Goal: Transaction & Acquisition: Purchase product/service

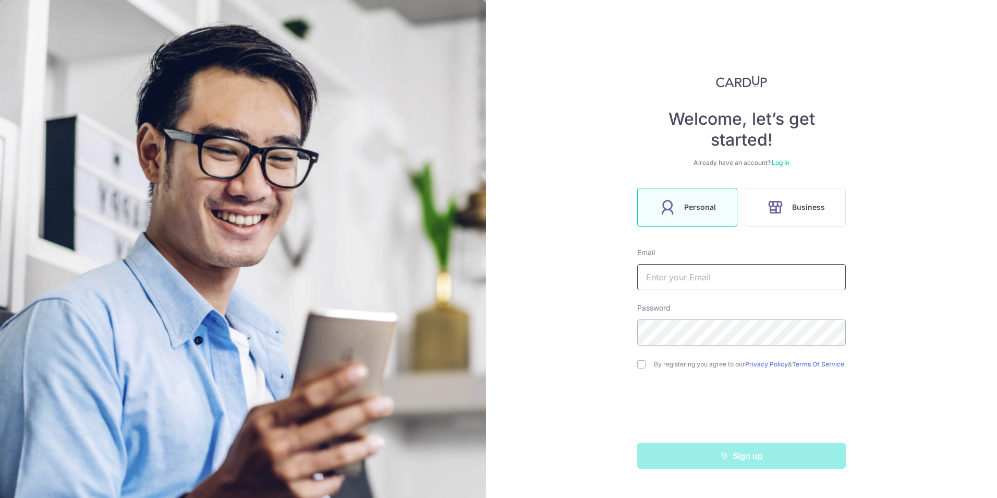
click at [683, 274] on input "text" at bounding box center [741, 277] width 209 height 26
type input "[EMAIL_ADDRESS][DOMAIN_NAME]"
click at [640, 366] on input "checkbox" at bounding box center [641, 364] width 8 height 8
checkbox input "true"
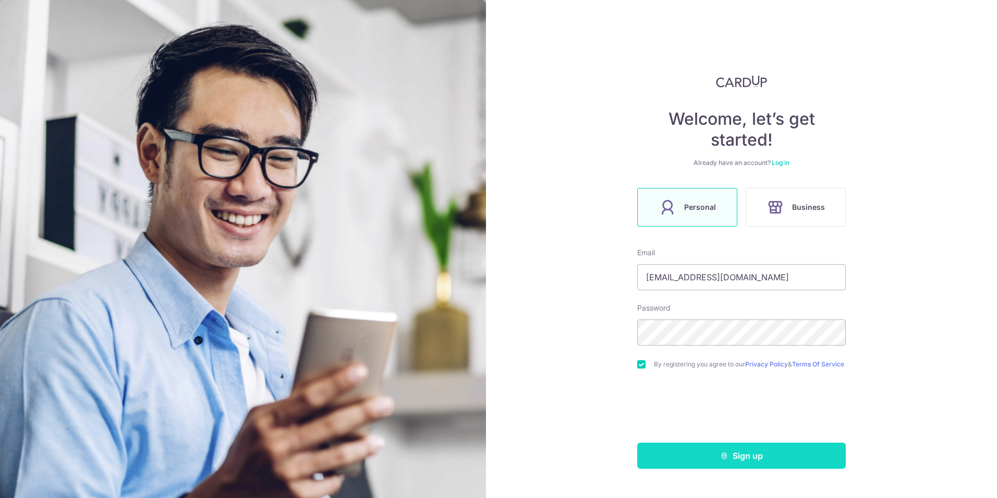
click at [693, 456] on button "Sign up" at bounding box center [741, 455] width 209 height 26
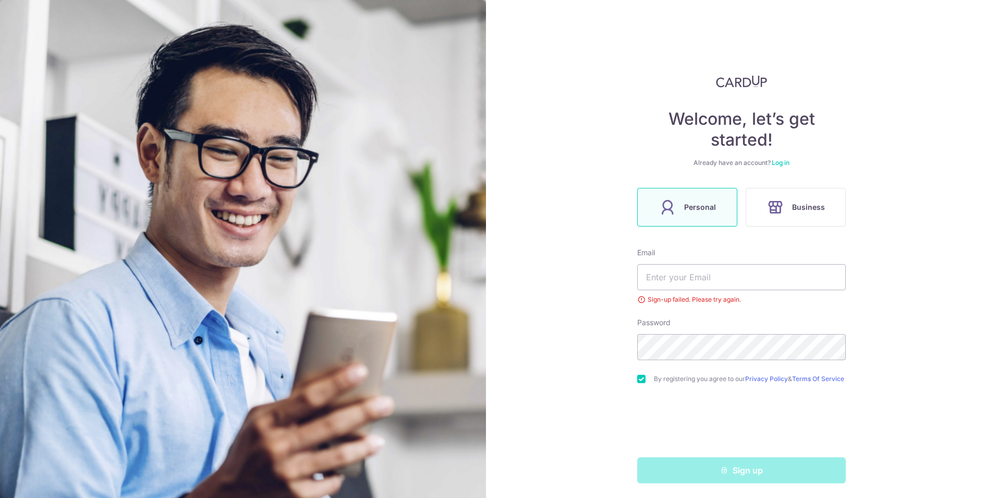
scroll to position [6, 0]
click at [778, 156] on link "Log in" at bounding box center [781, 160] width 18 height 8
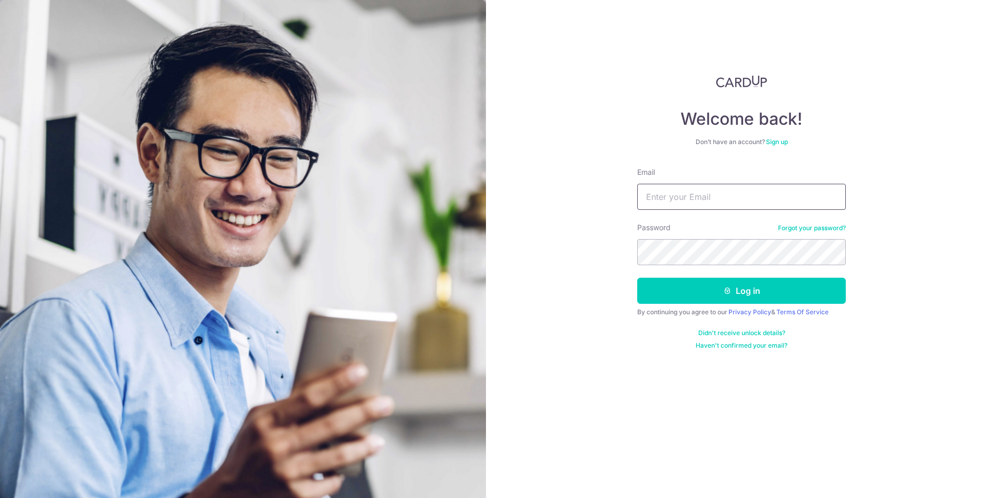
click at [663, 199] on input "Email" at bounding box center [741, 197] width 209 height 26
type input "[EMAIL_ADDRESS][DOMAIN_NAME]"
click at [732, 287] on button "Log in" at bounding box center [741, 290] width 209 height 26
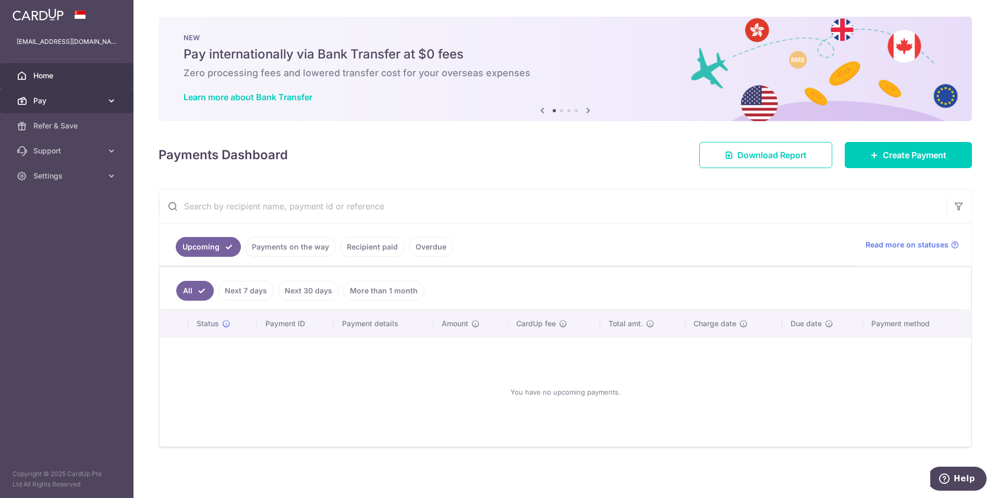
click at [81, 96] on span "Pay" at bounding box center [67, 100] width 69 height 10
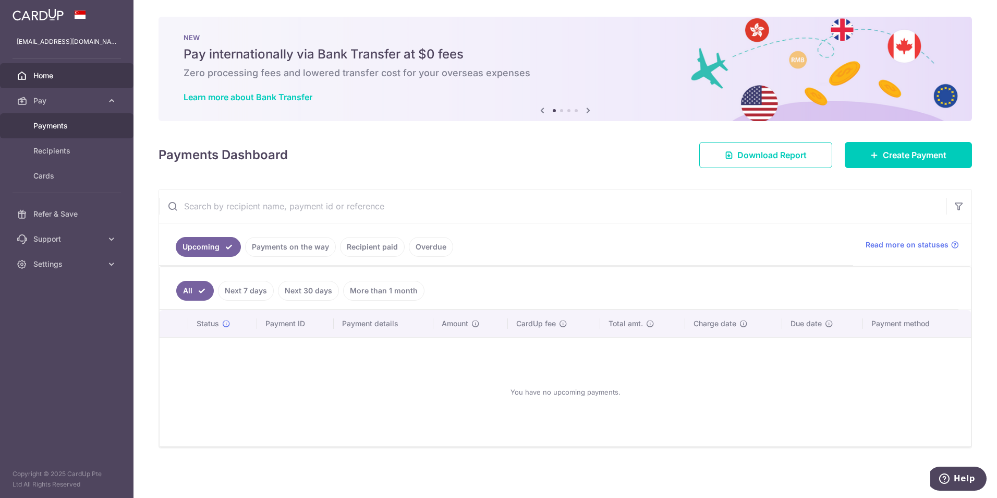
click at [51, 128] on span "Payments" at bounding box center [67, 125] width 69 height 10
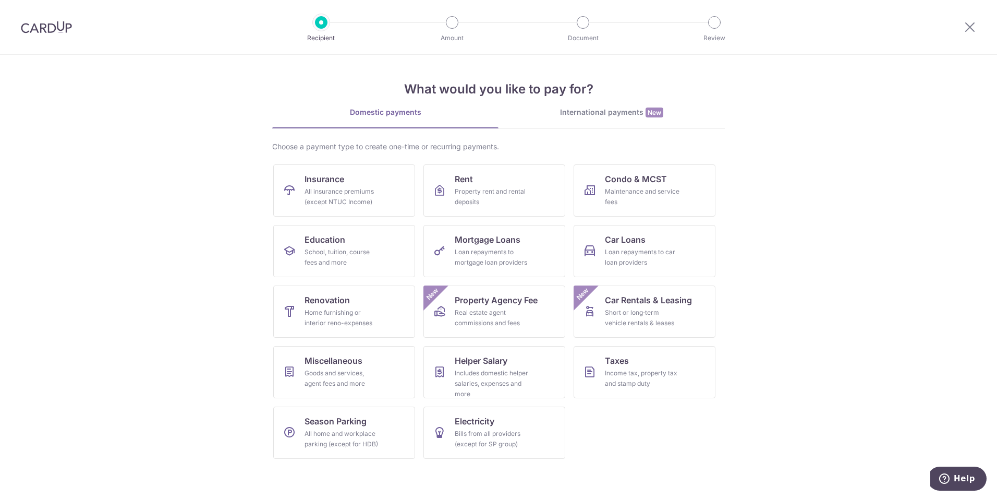
click at [597, 114] on div "International payments New" at bounding box center [612, 112] width 226 height 11
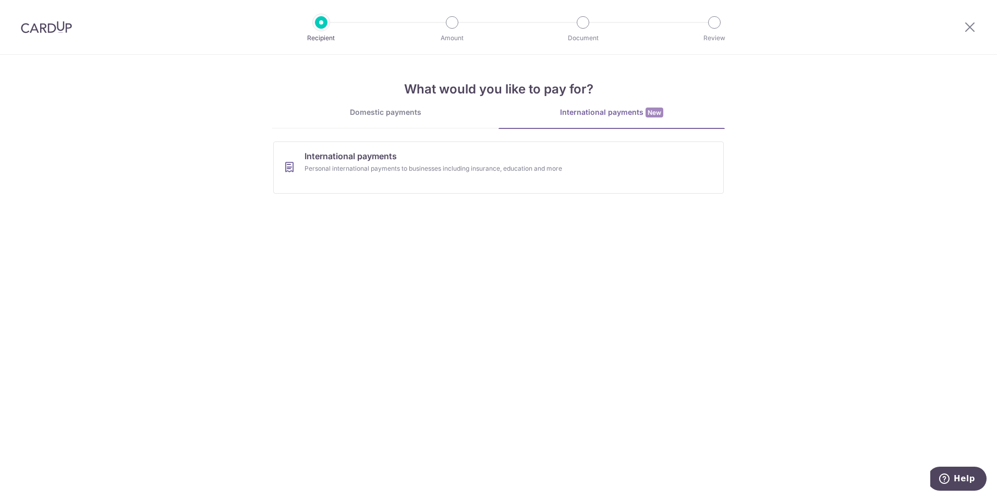
click at [389, 108] on div "Domestic payments" at bounding box center [385, 112] width 226 height 10
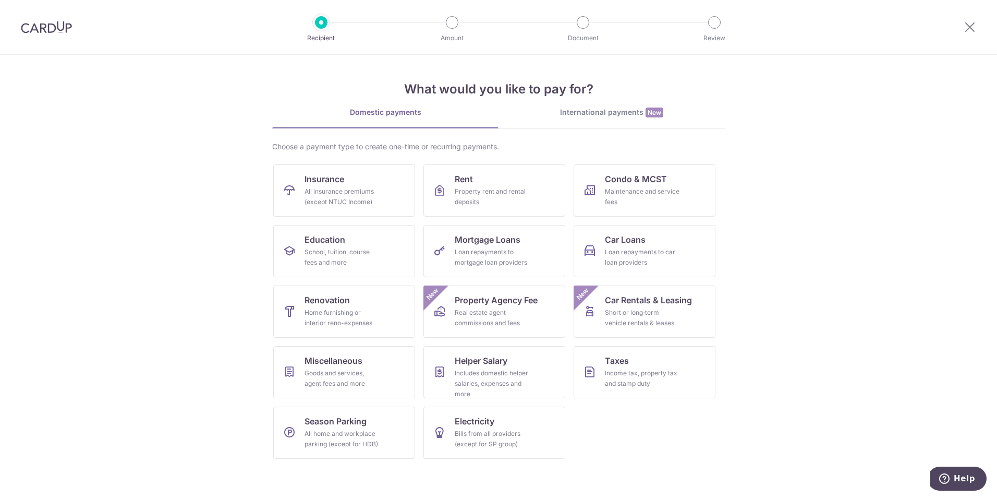
click at [578, 108] on div "International payments New" at bounding box center [612, 112] width 226 height 11
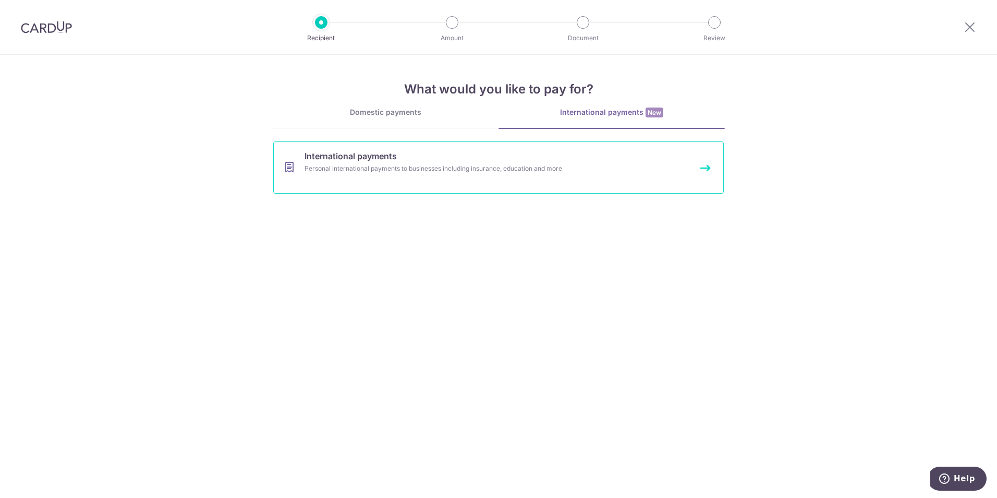
click at [411, 166] on div "Personal international payments to businesses including insurance, education an…" at bounding box center [485, 168] width 360 height 10
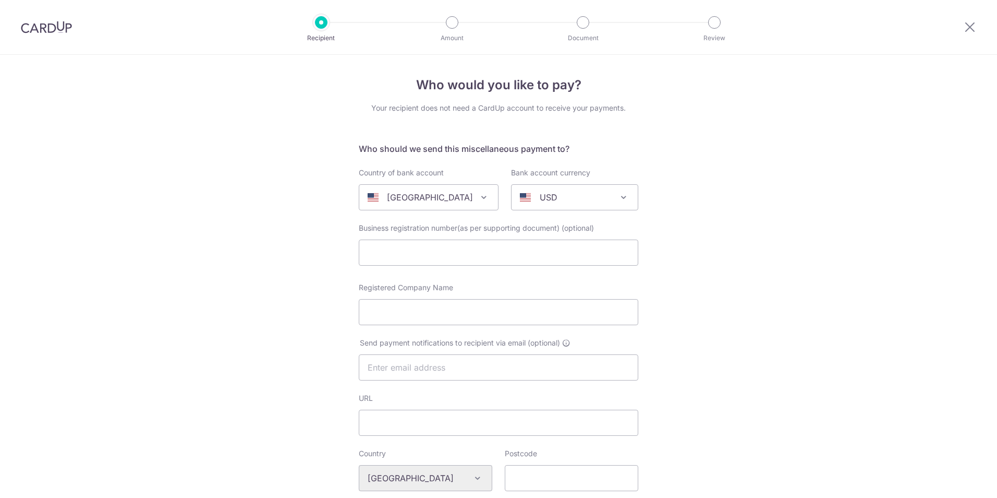
select select
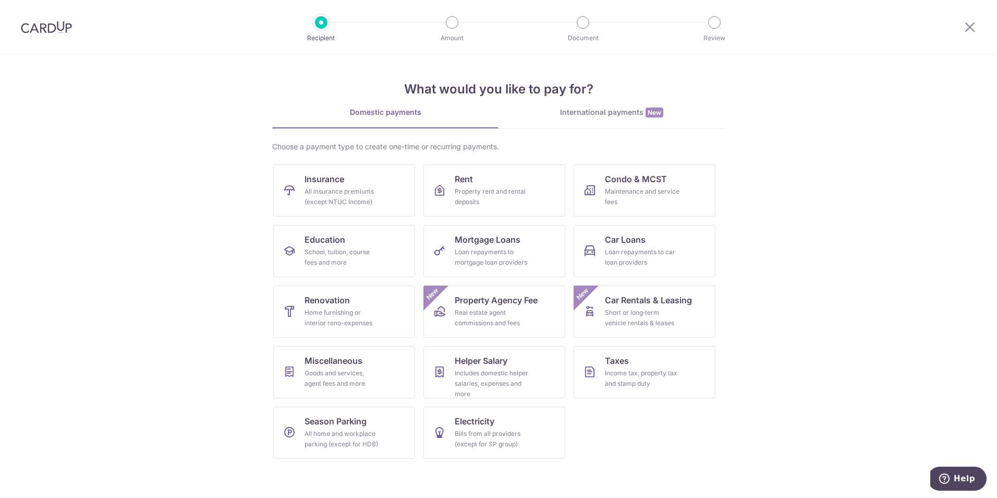
click at [390, 111] on div "Domestic payments" at bounding box center [385, 112] width 226 height 10
click at [965, 27] on icon at bounding box center [970, 26] width 13 height 13
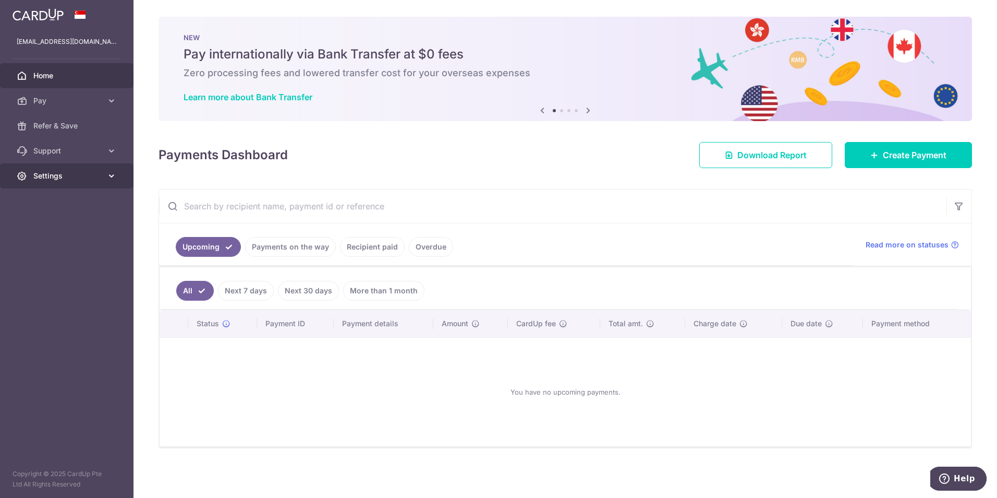
click at [74, 173] on span "Settings" at bounding box center [67, 176] width 69 height 10
click at [50, 221] on span "Logout" at bounding box center [67, 226] width 69 height 10
